Goal: Task Accomplishment & Management: Manage account settings

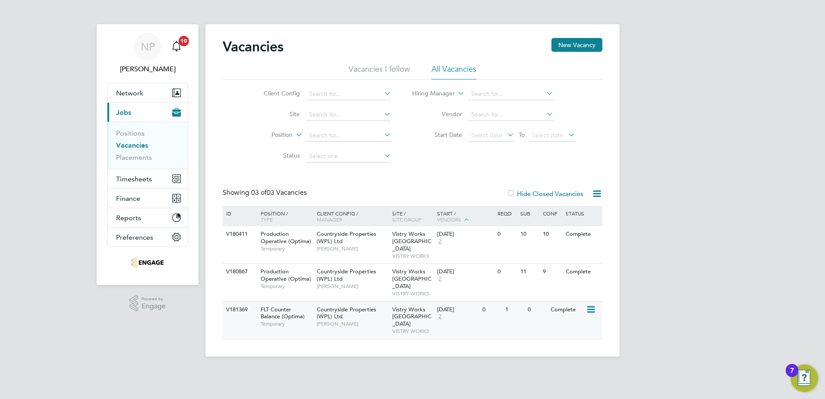
click at [588, 304] on icon at bounding box center [590, 309] width 9 height 10
click at [565, 342] on li "Update Status" at bounding box center [569, 339] width 50 height 12
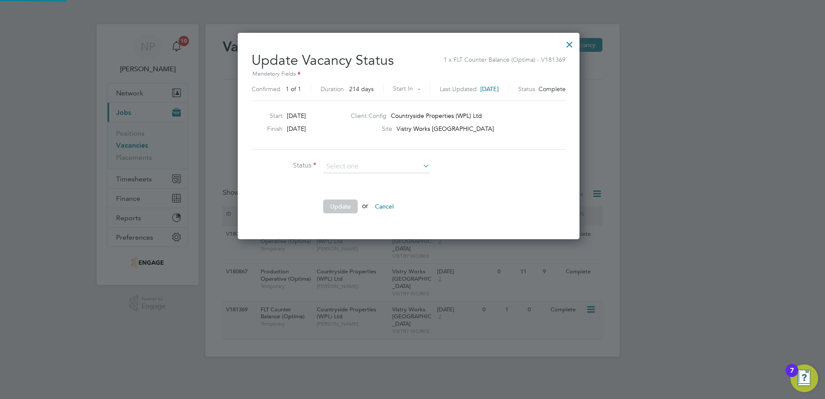
scroll to position [206, 350]
click at [372, 179] on li "Open" at bounding box center [376, 178] width 107 height 11
type input "Open"
click at [339, 206] on button "Update" at bounding box center [340, 206] width 35 height 14
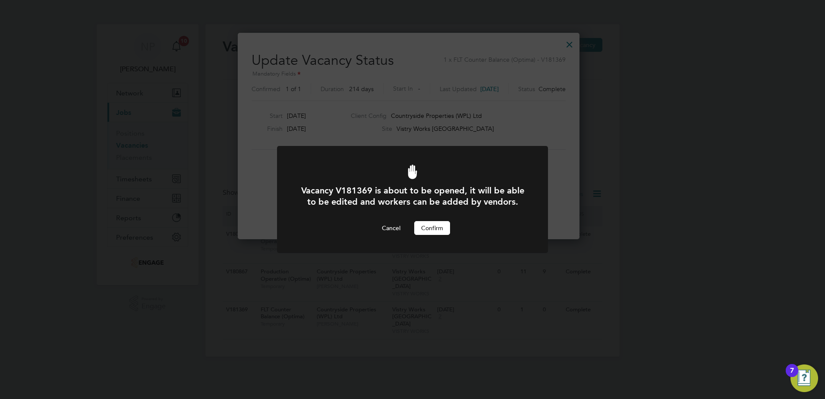
click at [441, 228] on button "Confirm" at bounding box center [432, 228] width 36 height 14
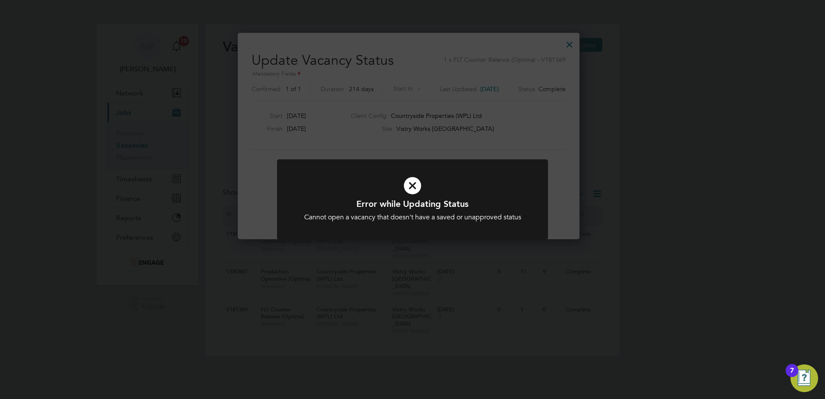
drag, startPoint x: 412, startPoint y: 189, endPoint x: 434, endPoint y: 208, distance: 29.3
click at [412, 189] on icon at bounding box center [412, 186] width 224 height 34
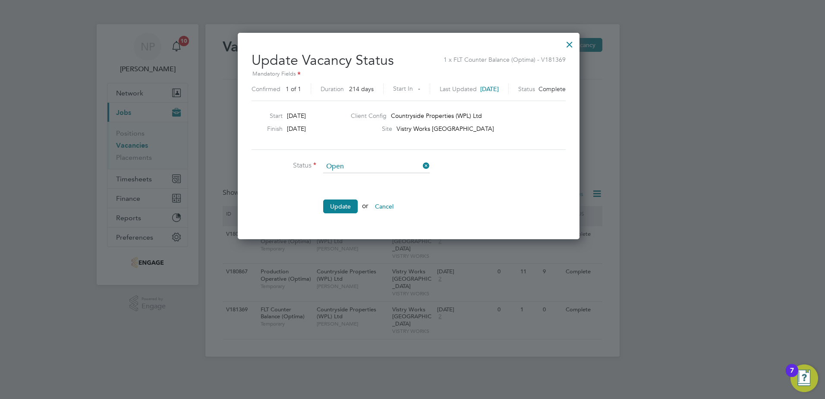
click at [575, 43] on div at bounding box center [570, 43] width 16 height 16
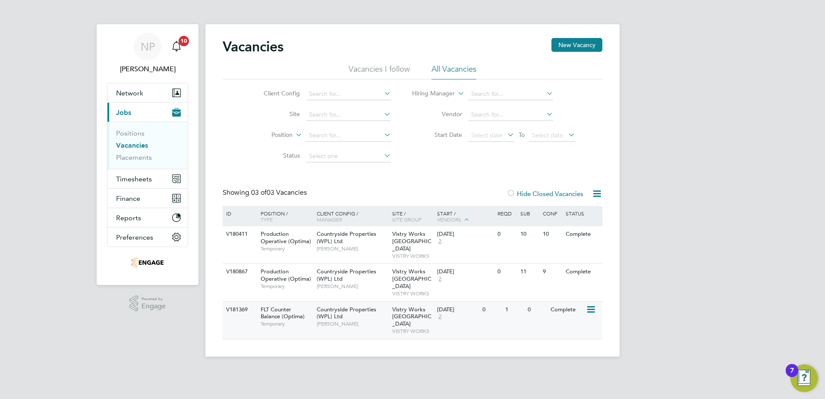
click at [589, 304] on icon at bounding box center [590, 309] width 9 height 10
click at [579, 312] on li "View Details" at bounding box center [569, 315] width 50 height 12
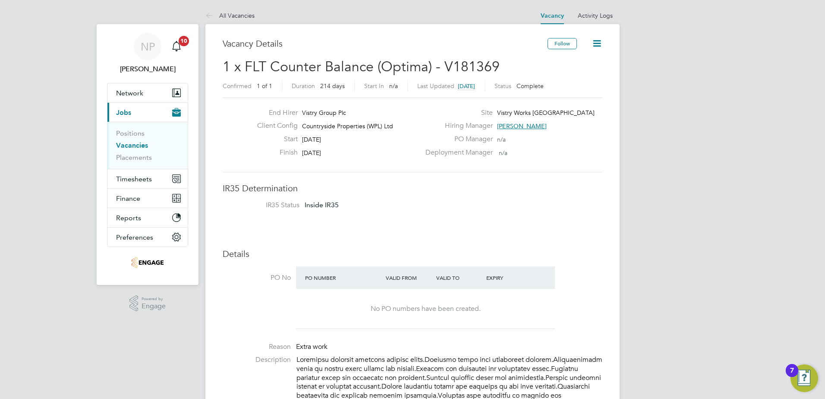
click at [591, 48] on icon at bounding box center [596, 43] width 11 height 11
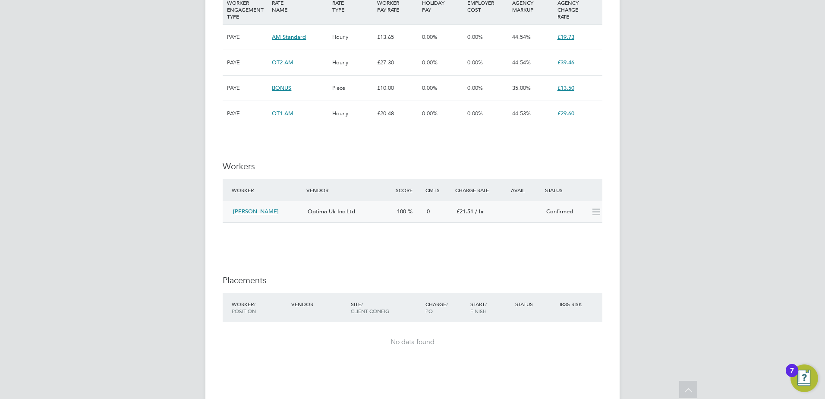
scroll to position [690, 0]
click at [596, 214] on icon at bounding box center [596, 210] width 11 height 7
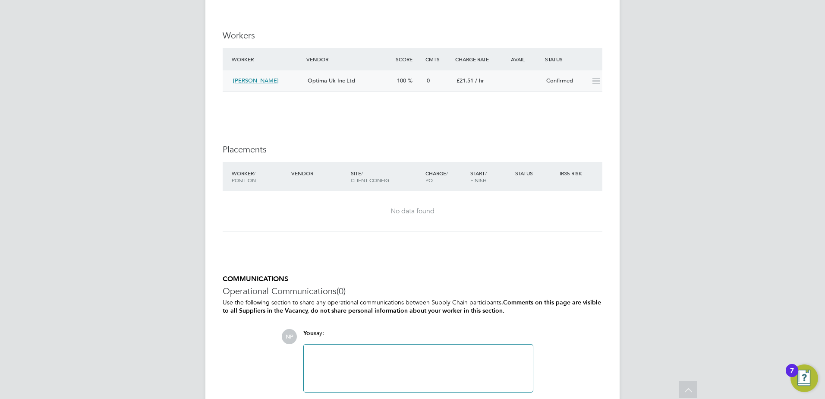
scroll to position [733, 0]
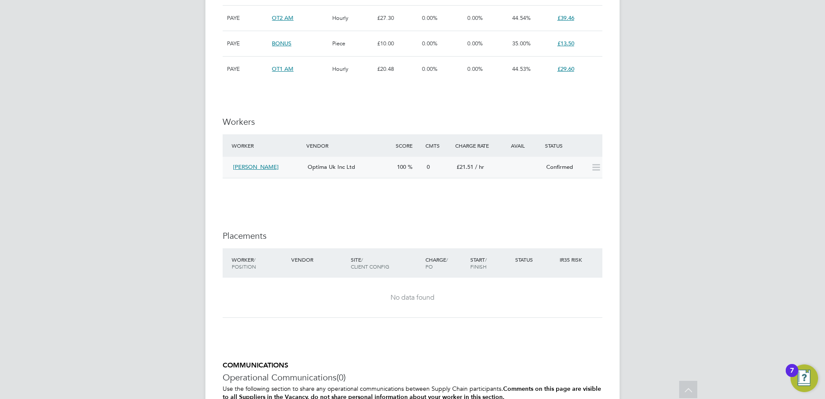
click at [245, 163] on span "[PERSON_NAME]" at bounding box center [256, 166] width 46 height 7
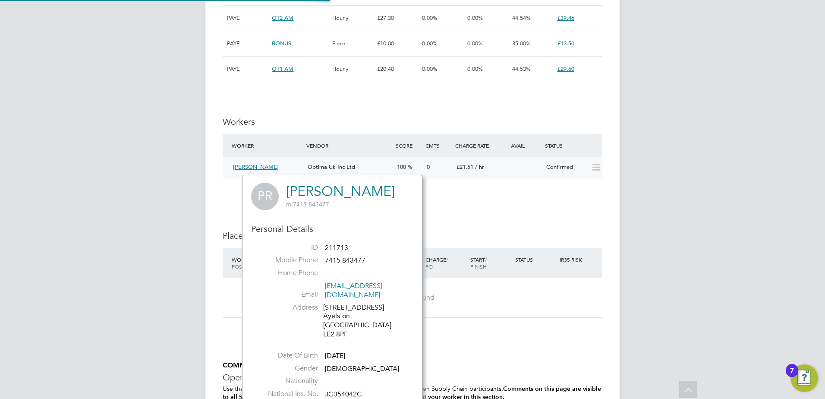
scroll to position [226, 180]
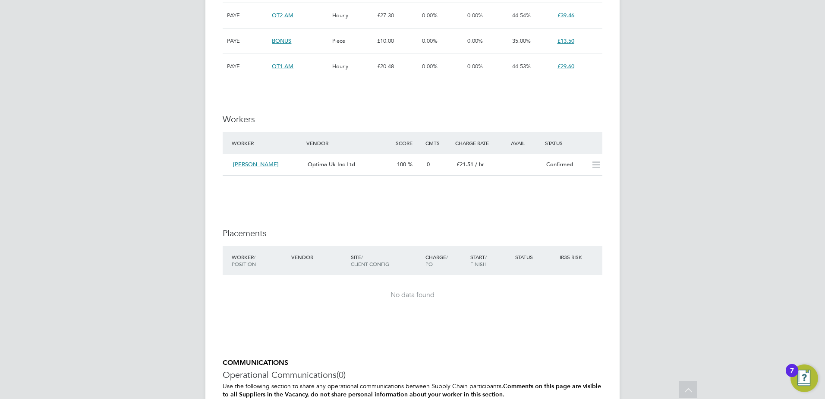
scroll to position [820, 0]
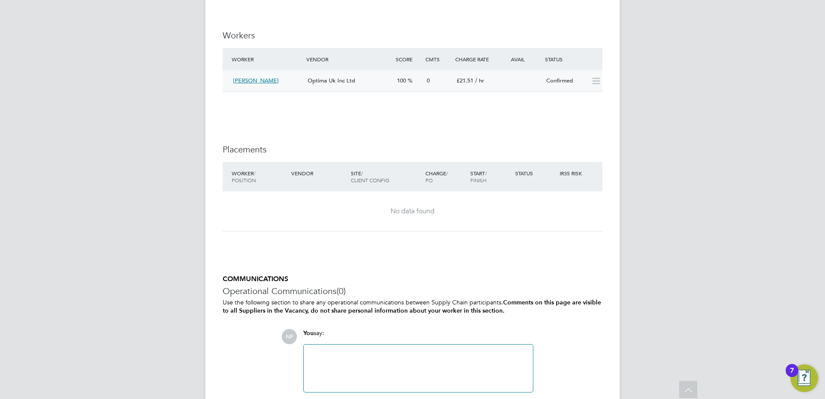
click at [240, 80] on span "[PERSON_NAME]" at bounding box center [256, 80] width 46 height 7
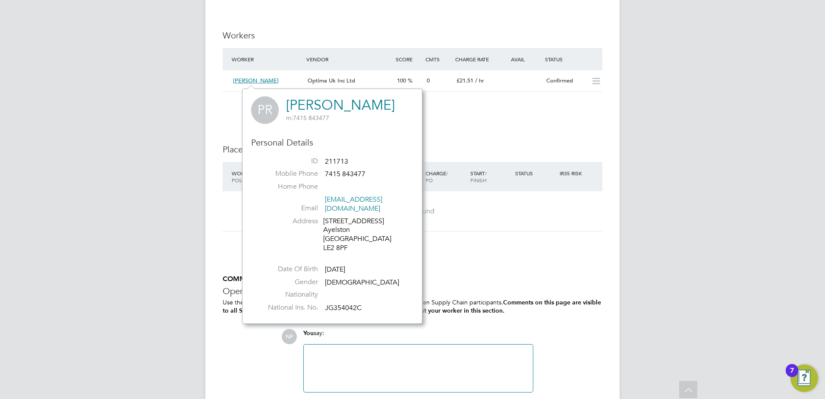
click at [500, 225] on div "No data found" at bounding box center [412, 211] width 362 height 40
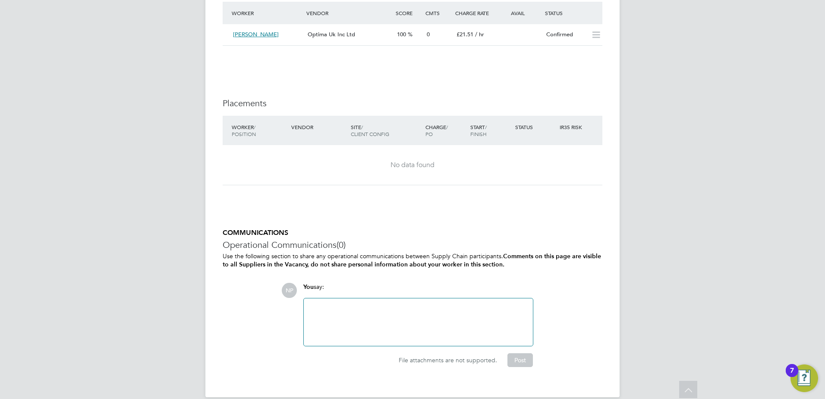
scroll to position [877, 0]
